Goal: Use online tool/utility: Utilize a website feature to perform a specific function

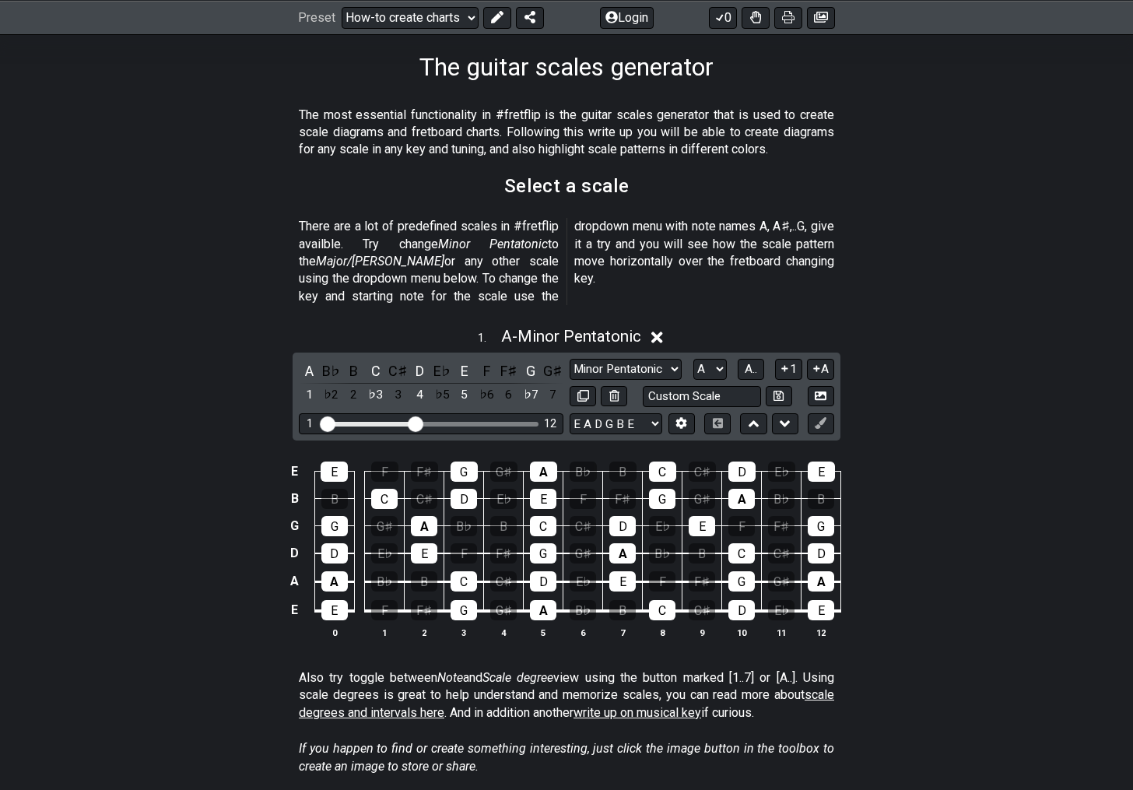
scroll to position [247, 0]
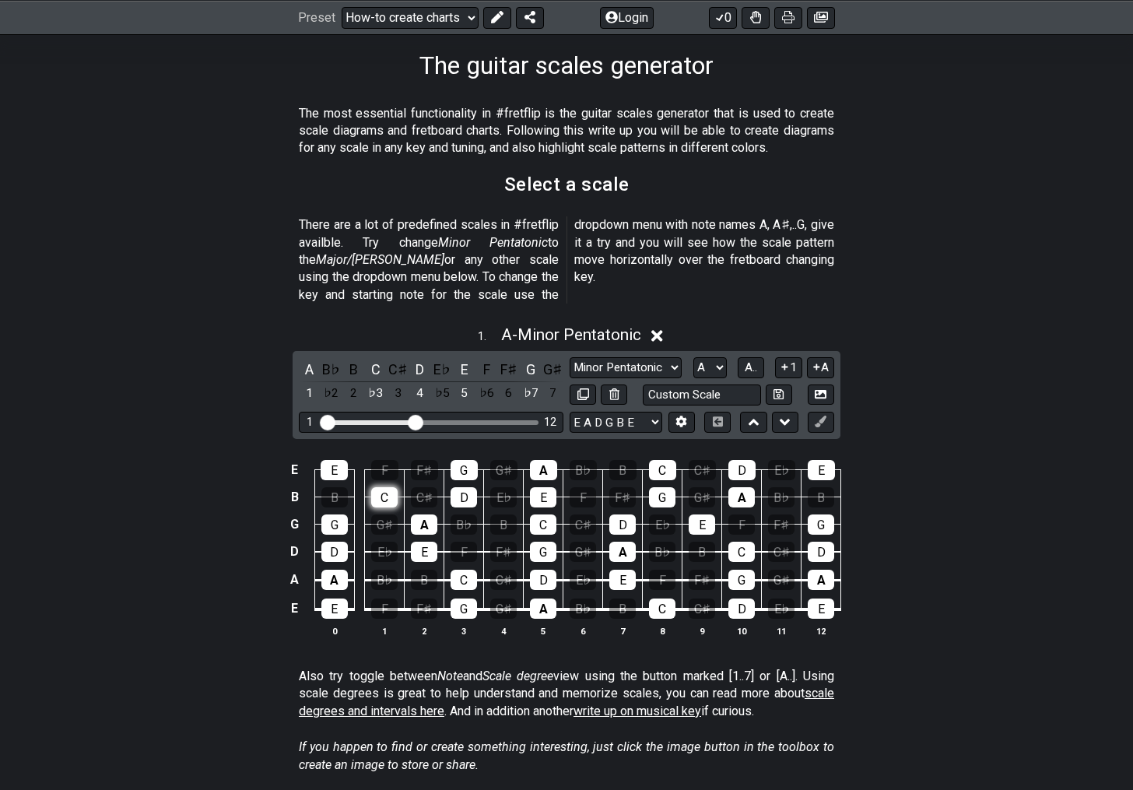
click at [387, 487] on div "C" at bounding box center [384, 497] width 26 height 20
click at [336, 460] on div "E" at bounding box center [334, 470] width 27 height 20
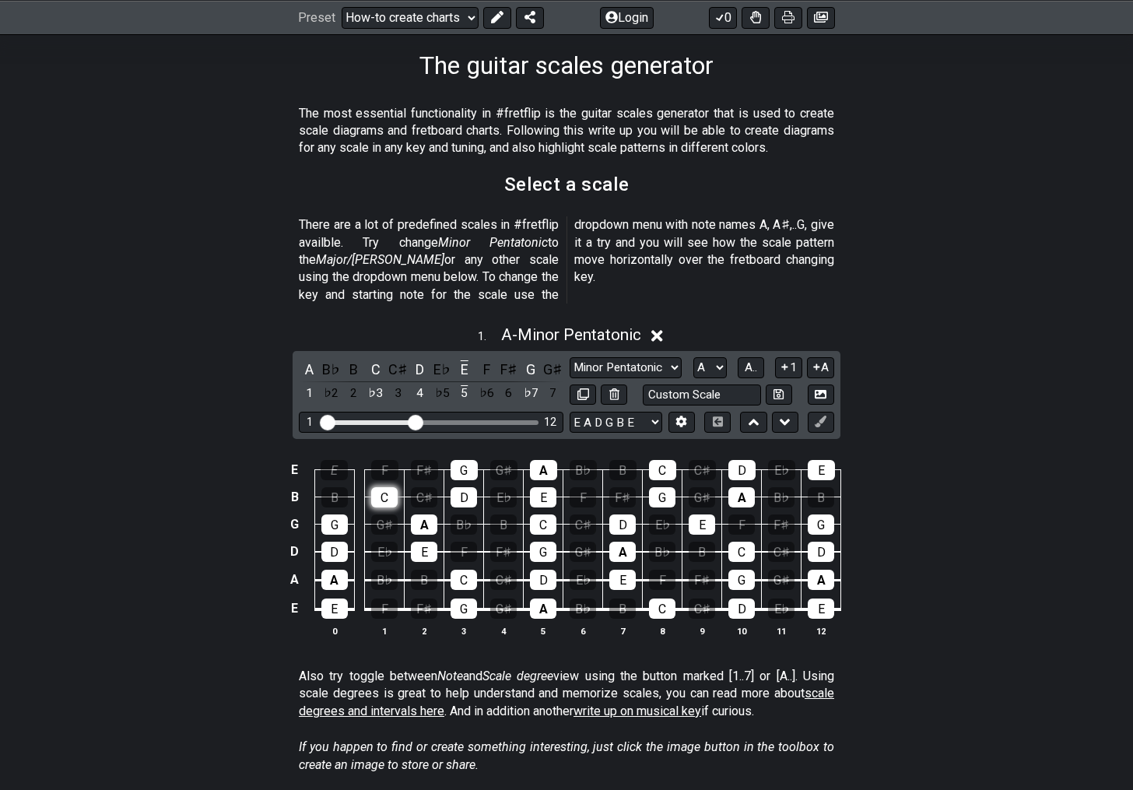
click at [385, 487] on div "C" at bounding box center [384, 497] width 26 height 20
click at [425, 515] on div "A" at bounding box center [424, 525] width 26 height 20
click at [425, 542] on div "E" at bounding box center [424, 552] width 26 height 20
click at [682, 385] on input "text" at bounding box center [702, 395] width 118 height 21
type input "Custom Scale"
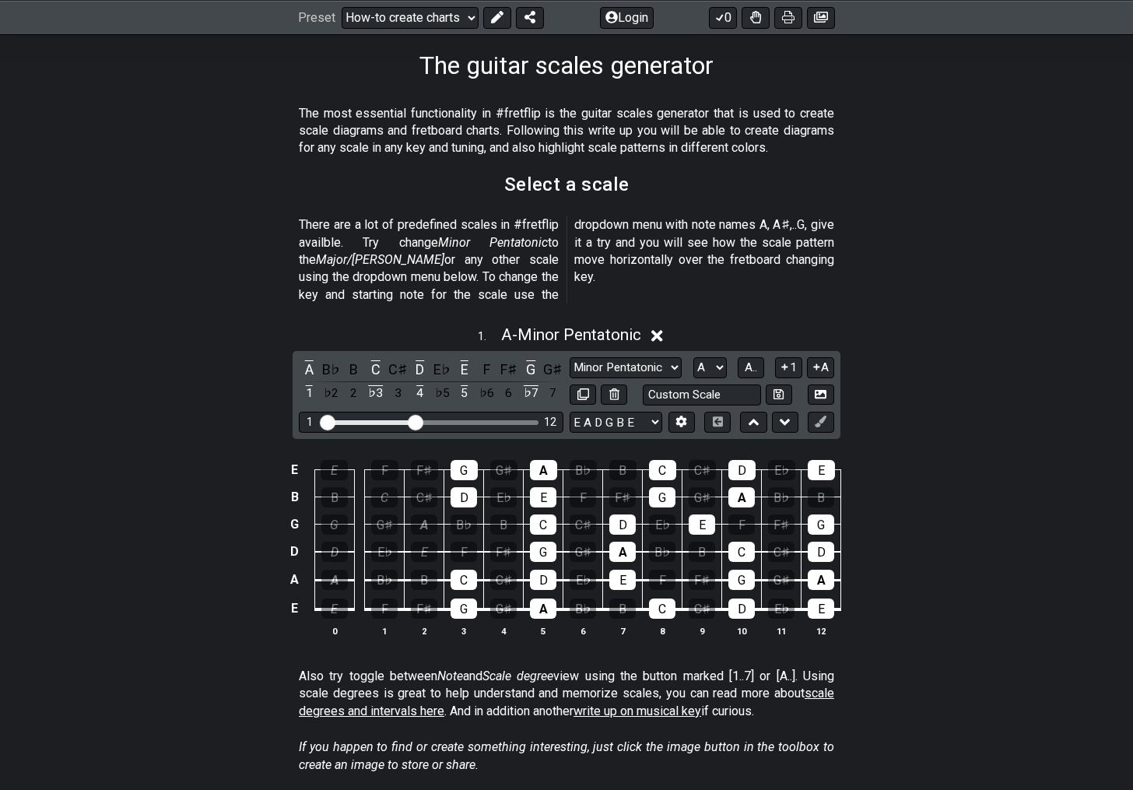
drag, startPoint x: 333, startPoint y: 502, endPoint x: 332, endPoint y: 606, distance: 103.5
click at [332, 607] on tbody "E E F F♯ G G♯ A B♭ B C C♯ D E♭ E B B C C♯ D E♭ E F F♯ G G♯ A B♭ B G G G♯ A B♭ B…" at bounding box center [564, 534] width 556 height 183
drag, startPoint x: 473, startPoint y: 451, endPoint x: 473, endPoint y: 465, distance: 13.2
click at [473, 465] on tbody "E E F F♯ G G♯ A B♭ B C C♯ D E♭ E B B C C♯ D E♭ E F F♯ G G♯ A B♭ B G G G♯ A B♭ B…" at bounding box center [564, 534] width 556 height 183
click at [469, 487] on div "D" at bounding box center [464, 497] width 26 height 20
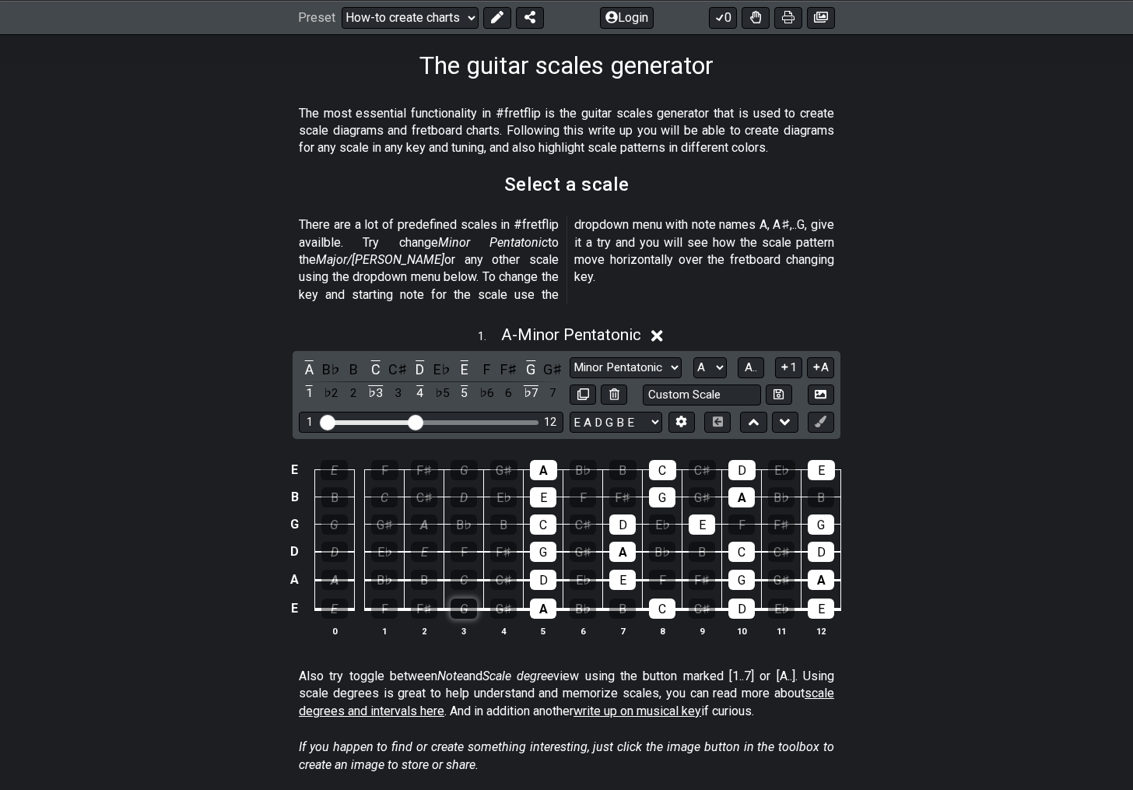
drag, startPoint x: 468, startPoint y: 558, endPoint x: 467, endPoint y: 593, distance: 35.0
click at [467, 593] on tbody "E E F F♯ G G♯ A B♭ B C C♯ D E♭ E B B C C♯ D E♭ E F F♯ G G♯ A B♭ B G G G♯ A B♭ B…" at bounding box center [564, 534] width 556 height 183
drag, startPoint x: 550, startPoint y: 448, endPoint x: 546, endPoint y: 619, distance: 170.5
click at [546, 619] on div "E E F F♯ G G♯ A B♭ B C C♯ D E♭ E B B C C♯ D E♭ E F F♯ G G♯ A B♭ B G G G♯ A B♭ B…" at bounding box center [566, 549] width 1133 height 219
drag, startPoint x: 623, startPoint y: 505, endPoint x: 623, endPoint y: 560, distance: 54.5
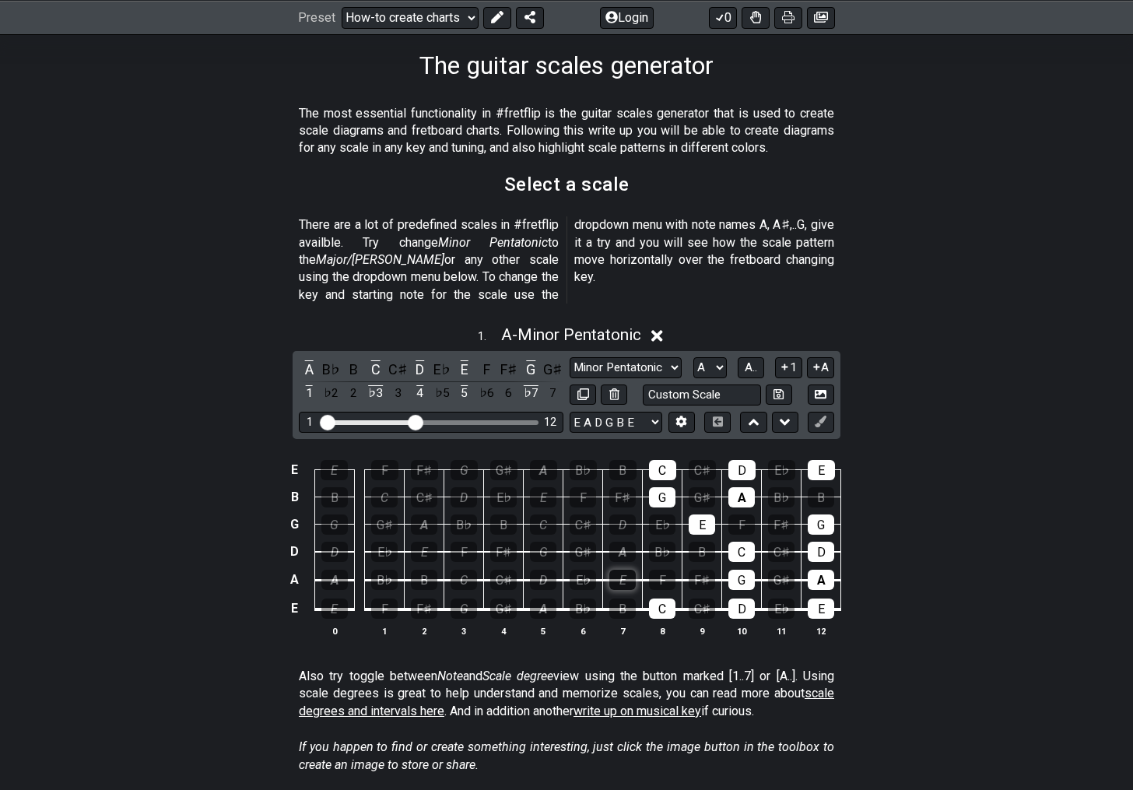
click at [623, 560] on tbody "E E F F♯ G G♯ A B♭ B C C♯ D E♭ E B B C C♯ D E♭ E F F♯ G G♯ A B♭ B G G G♯ A B♭ B…" at bounding box center [564, 534] width 556 height 183
drag, startPoint x: 671, startPoint y: 451, endPoint x: 670, endPoint y: 473, distance: 21.0
click at [670, 473] on tbody "E E F F♯ G G♯ A B♭ B C C♯ D E♭ E B B C C♯ D E♭ E F F♯ G G♯ A B♭ B G G G♯ A B♭ B…" at bounding box center [564, 534] width 556 height 183
click at [660, 599] on div "C" at bounding box center [662, 609] width 26 height 20
click at [711, 515] on div "E" at bounding box center [702, 525] width 26 height 20
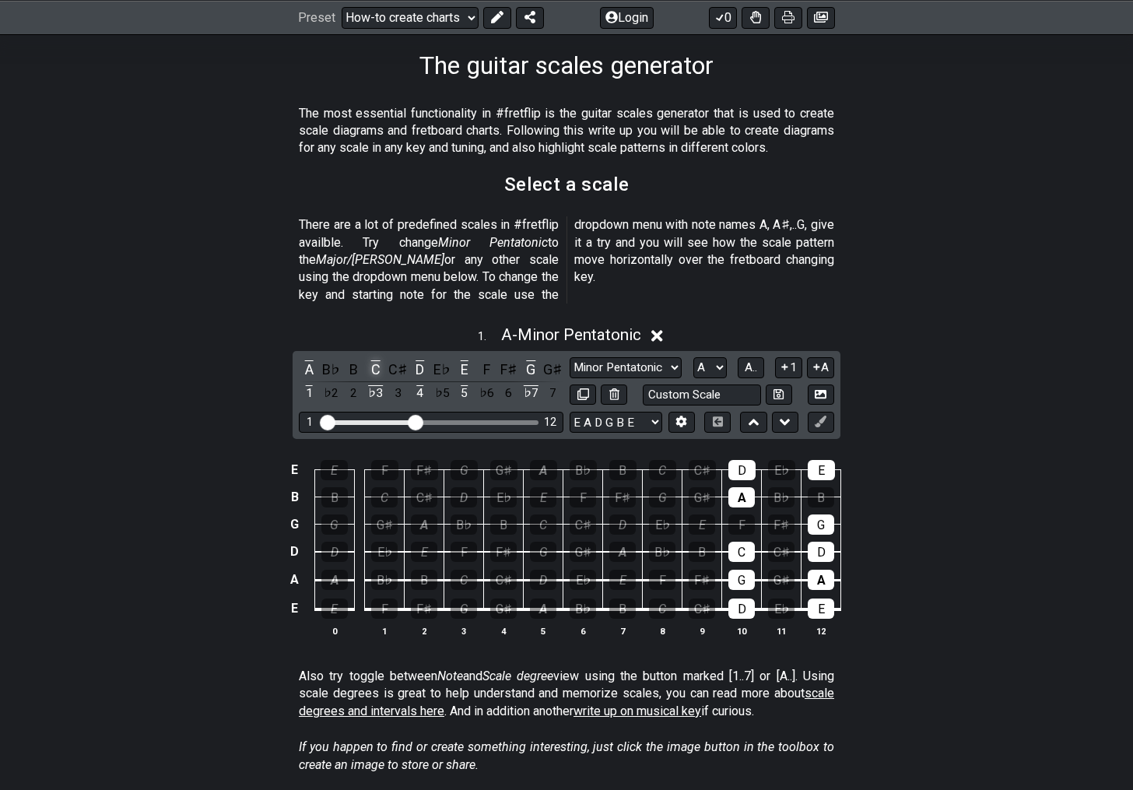
click at [379, 359] on div "C" at bounding box center [376, 369] width 20 height 21
click at [424, 359] on div "D" at bounding box center [420, 369] width 20 height 21
click at [476, 359] on div "A B♭ B C C♯ D E♭ E F F♯ G G♯ 1 ♭2 2 ♭3 3 4 ♭5 5 ♭6 6 ♭7 7" at bounding box center [431, 382] width 265 height 46
click at [469, 359] on div "E" at bounding box center [465, 369] width 20 height 21
click at [533, 359] on div "G" at bounding box center [531, 369] width 20 height 21
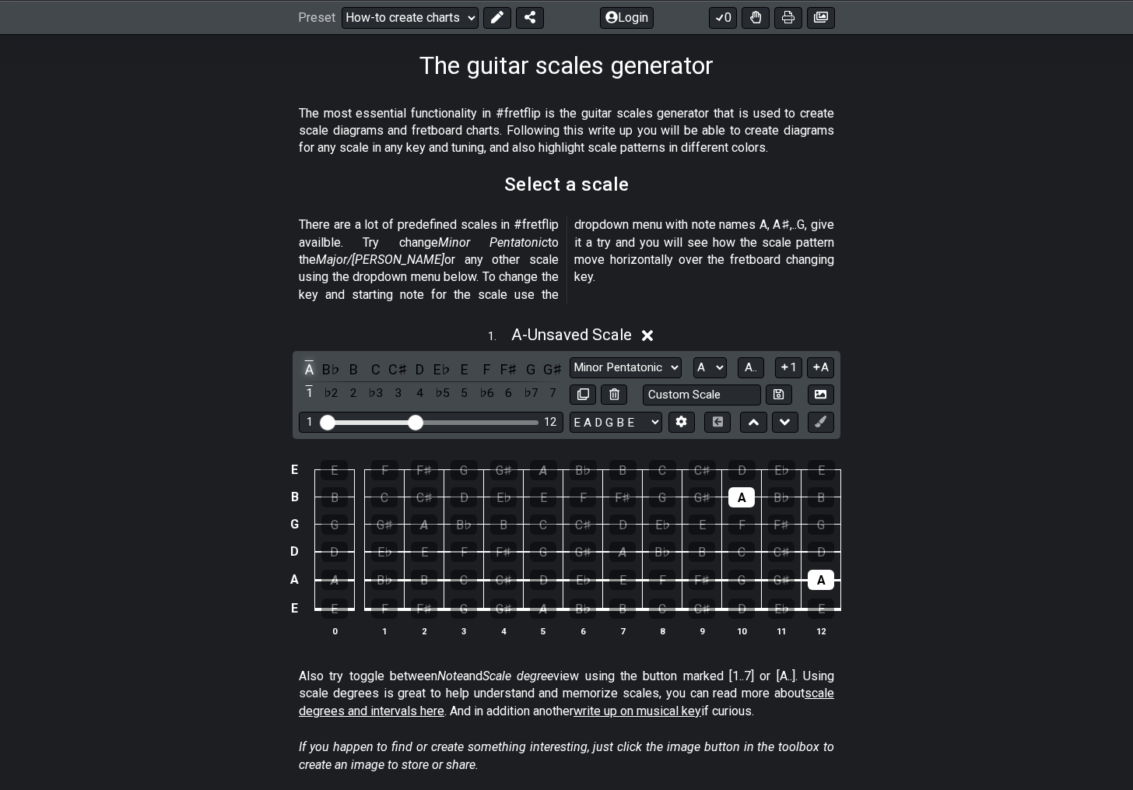
click at [310, 359] on div "A" at bounding box center [309, 369] width 20 height 21
click at [355, 359] on div "B" at bounding box center [353, 369] width 20 height 21
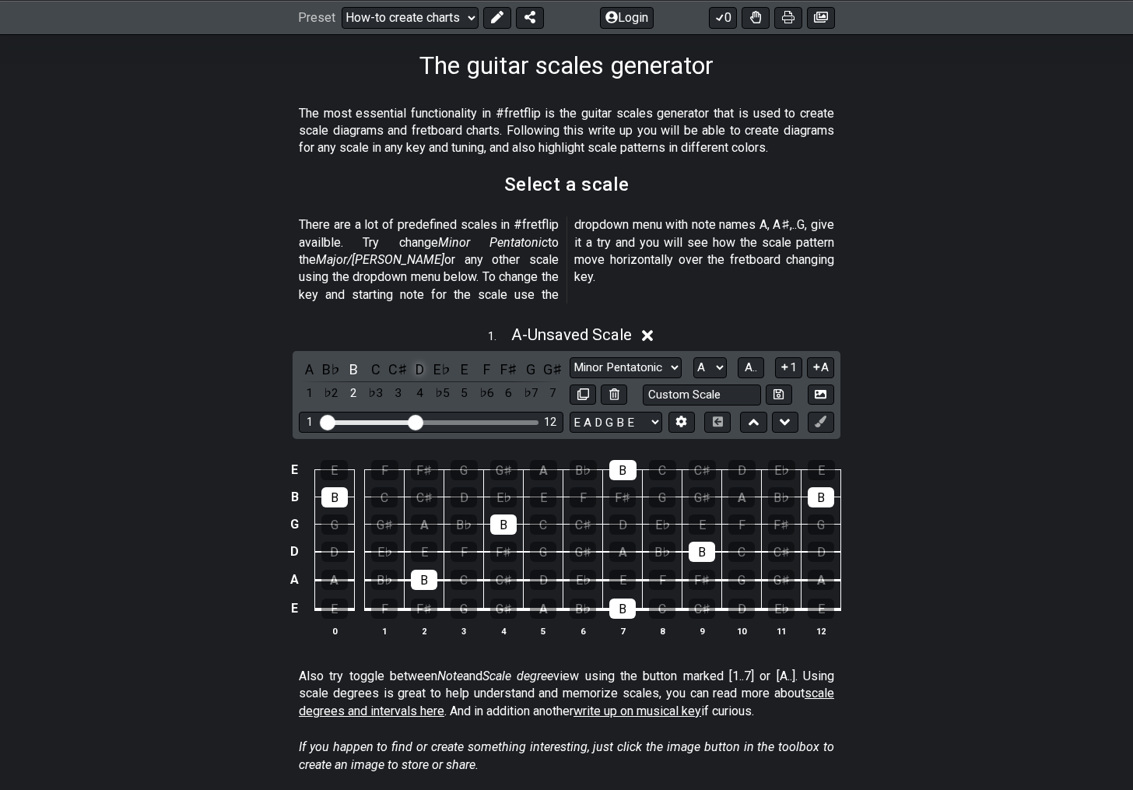
click at [419, 359] on div "D" at bounding box center [420, 369] width 20 height 21
click at [485, 359] on div "F" at bounding box center [486, 369] width 20 height 21
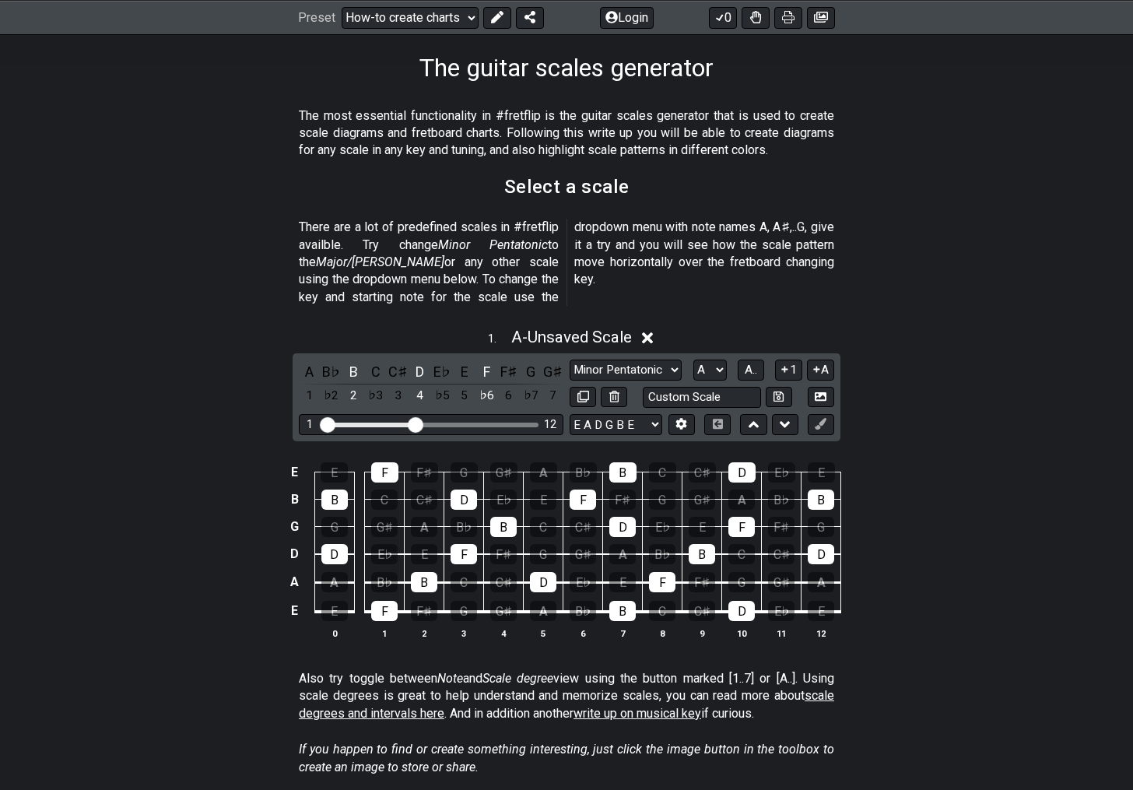
scroll to position [237, 0]
